Goal: Information Seeking & Learning: Learn about a topic

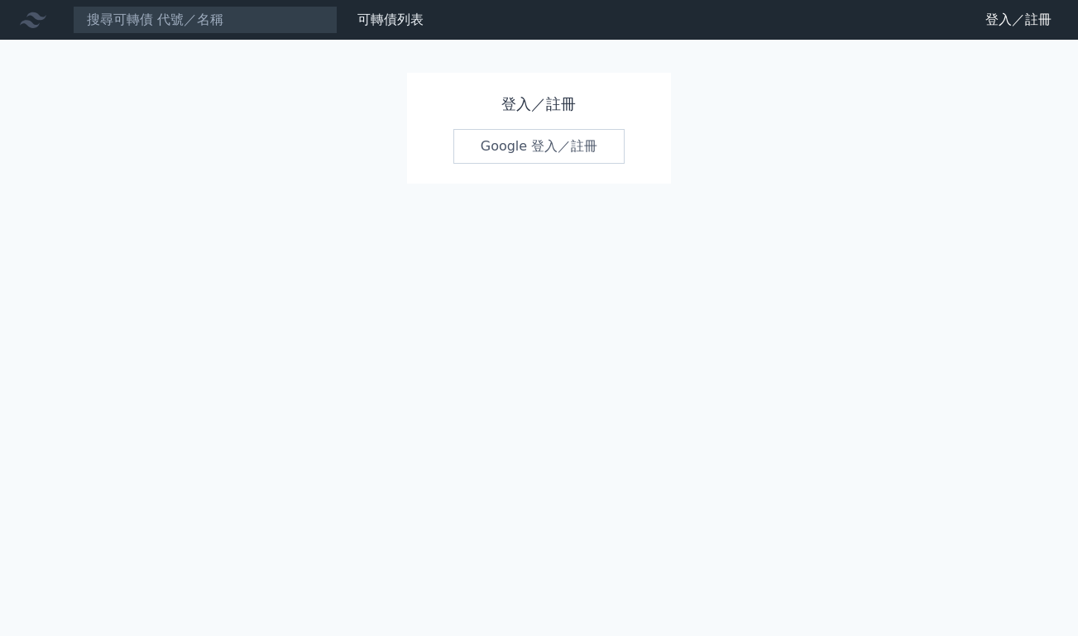
click at [535, 151] on link "Google 登入／註冊" at bounding box center [539, 146] width 172 height 35
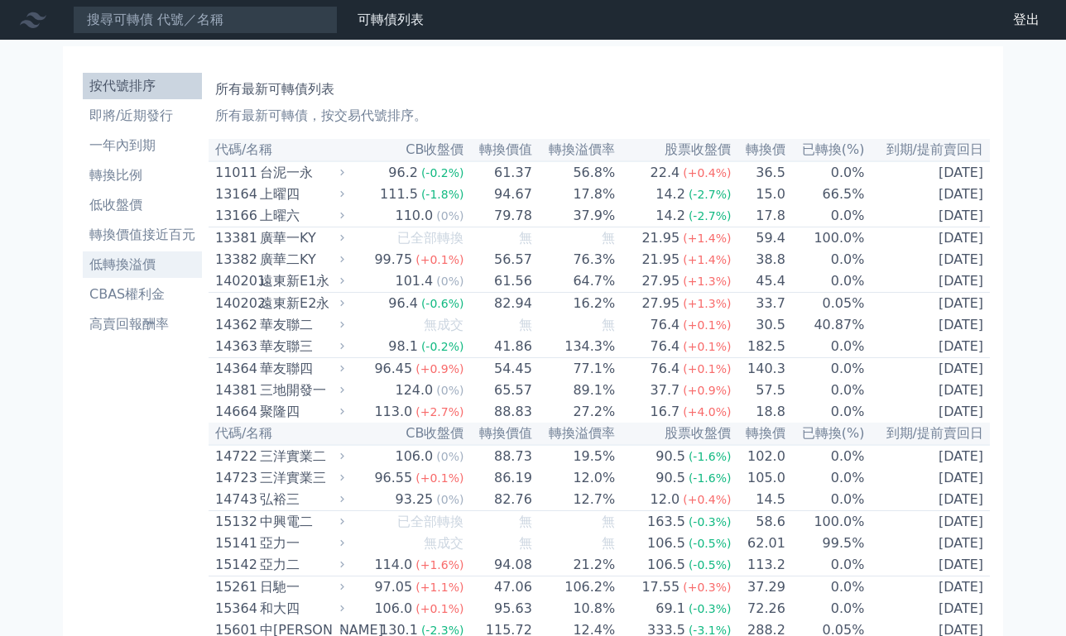
click at [138, 256] on li "低轉換溢價" at bounding box center [142, 265] width 119 height 20
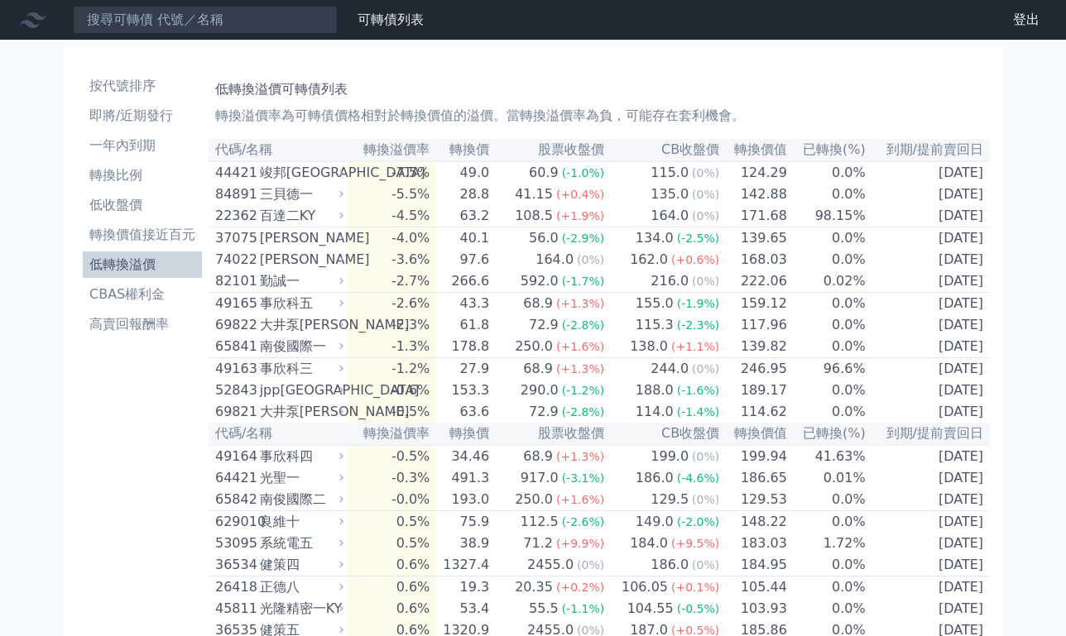
click at [465, 74] on div "低轉換溢價可轉債列表 轉換溢價率為可轉債價格相對於轉換價值的溢價。當轉換溢價率為負，可能存在套利機會。" at bounding box center [599, 99] width 768 height 53
